Goal: Task Accomplishment & Management: Complete application form

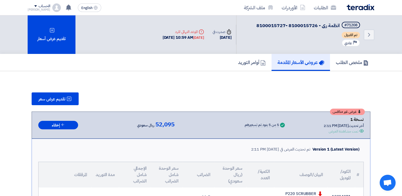
scroll to position [106, 0]
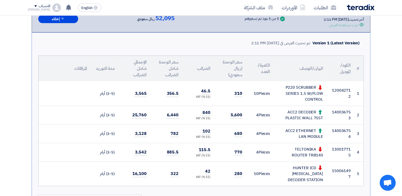
click at [237, 93] on span "310" at bounding box center [239, 93] width 8 height 7
click at [237, 94] on span "310" at bounding box center [239, 93] width 8 height 7
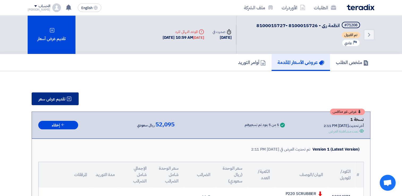
click at [61, 101] on span "تقديم عرض سعر" at bounding box center [52, 99] width 27 height 4
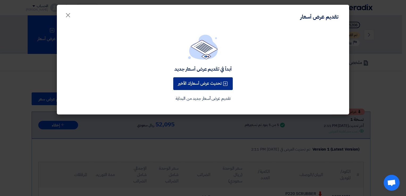
click at [192, 86] on button "تحديث عرض أسعارك الأخير" at bounding box center [203, 83] width 60 height 13
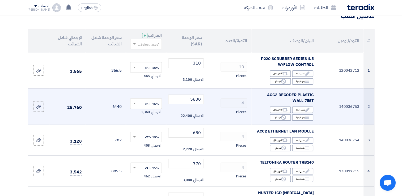
scroll to position [53, 0]
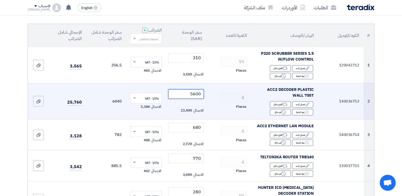
click at [195, 95] on input "5600" at bounding box center [186, 94] width 36 height 10
click at [196, 96] on input "5600" at bounding box center [186, 94] width 36 height 10
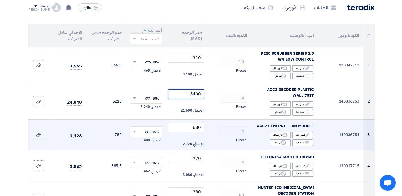
type input "5400"
click at [184, 128] on input "680" at bounding box center [186, 128] width 36 height 10
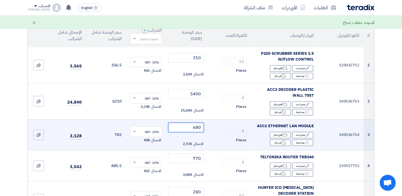
click at [184, 128] on input "680" at bounding box center [186, 128] width 36 height 10
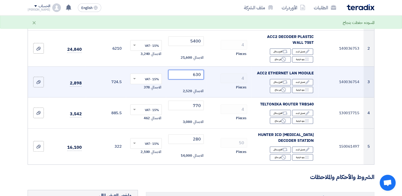
scroll to position [106, 0]
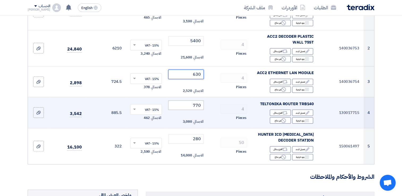
type input "630"
click at [188, 103] on input "770" at bounding box center [186, 106] width 36 height 10
click at [188, 104] on input "770" at bounding box center [186, 106] width 36 height 10
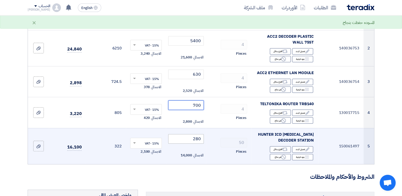
type input "700"
click at [188, 137] on input "280" at bounding box center [186, 139] width 36 height 10
click at [187, 138] on input "280" at bounding box center [186, 139] width 36 height 10
click at [187, 139] on input "280" at bounding box center [186, 139] width 36 height 10
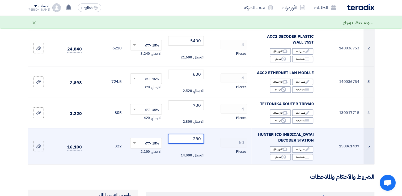
click at [187, 139] on input "280" at bounding box center [186, 139] width 36 height 10
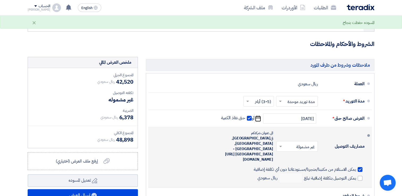
scroll to position [266, 0]
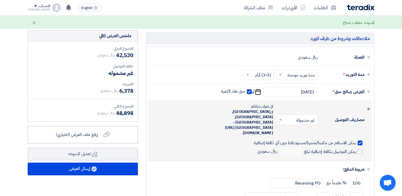
type input "250"
click at [278, 117] on span at bounding box center [280, 119] width 7 height 5
click at [293, 127] on div "مشمولة" at bounding box center [298, 132] width 41 height 10
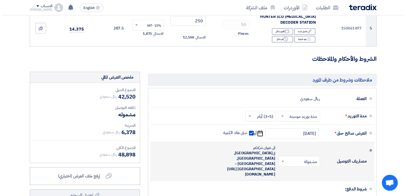
scroll to position [292, 0]
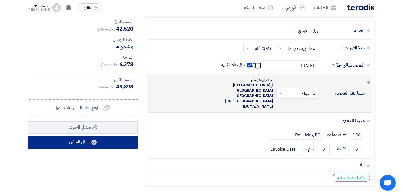
click at [75, 141] on button "إرسال العرض" at bounding box center [83, 142] width 110 height 13
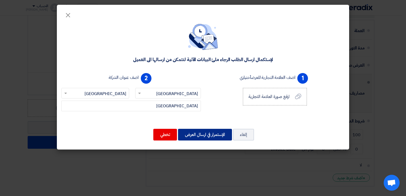
click at [198, 137] on button "الإستمرار في ارسال العرض" at bounding box center [205, 135] width 54 height 12
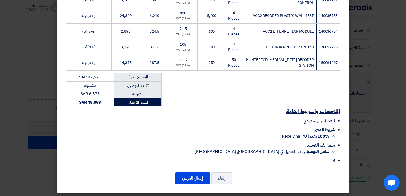
scroll to position [110, 0]
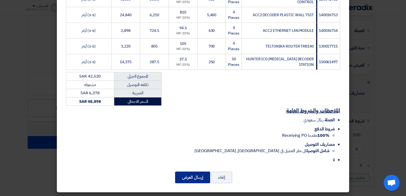
drag, startPoint x: 199, startPoint y: 179, endPoint x: 190, endPoint y: 180, distance: 8.5
click at [190, 180] on button "إرسال العرض" at bounding box center [192, 178] width 35 height 12
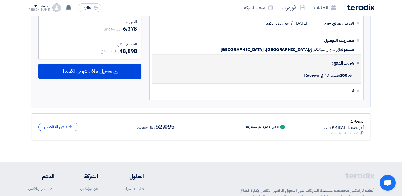
scroll to position [322, 0]
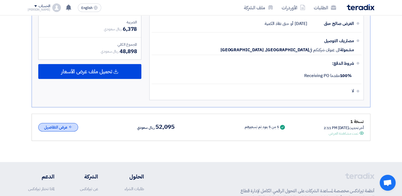
click at [56, 123] on button "عرض التفاصيل" at bounding box center [58, 127] width 40 height 9
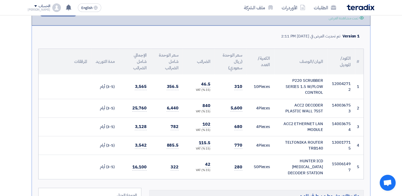
scroll to position [428, 0]
